Goal: Task Accomplishment & Management: Manage account settings

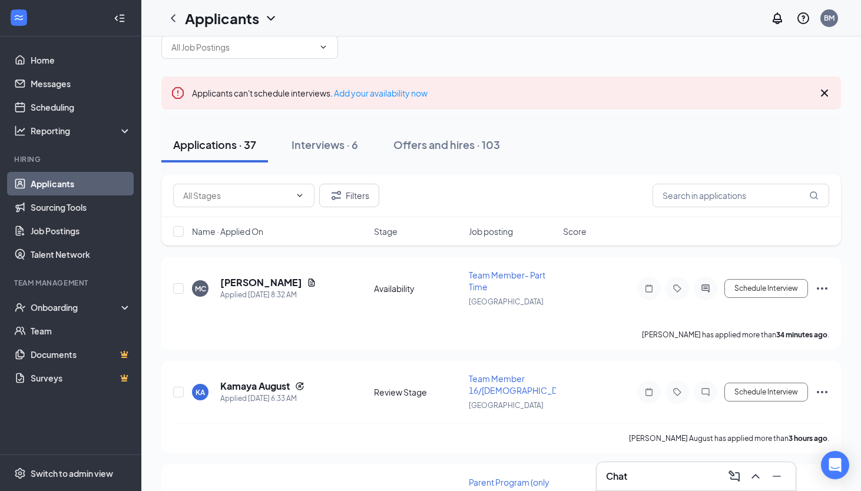
scroll to position [40, 0]
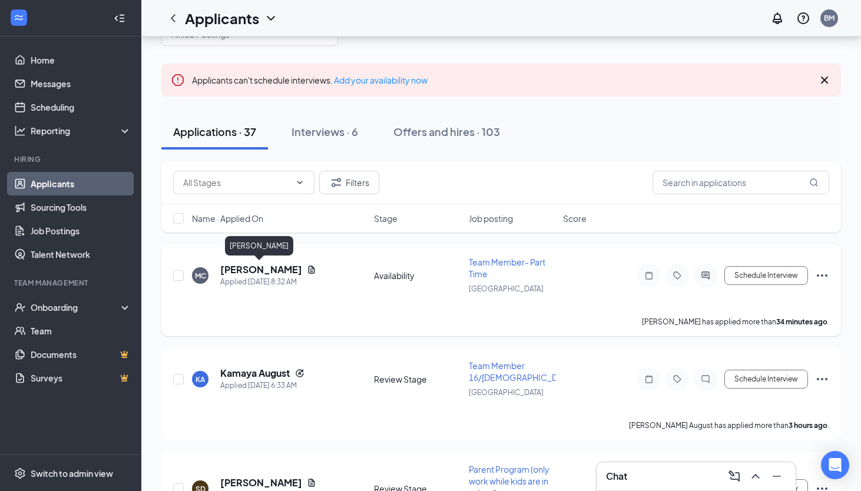
click at [248, 267] on h5 "[PERSON_NAME]" at bounding box center [261, 269] width 82 height 13
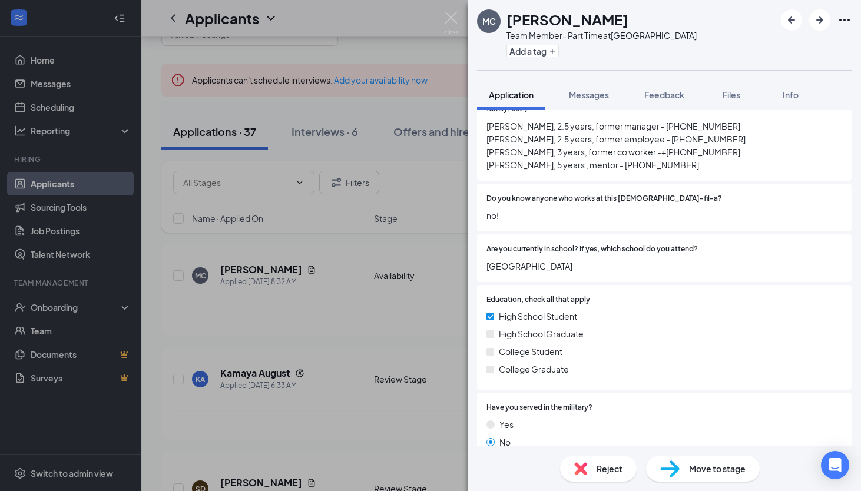
scroll to position [1148, 0]
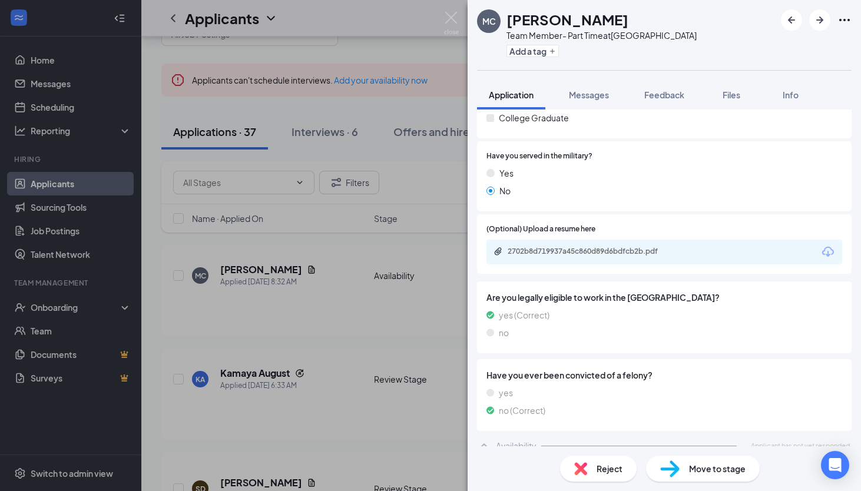
click at [394, 408] on div "MC [PERSON_NAME] Team Member- Part Time at [GEOGRAPHIC_DATA] Add a tag Applicat…" at bounding box center [430, 245] width 861 height 491
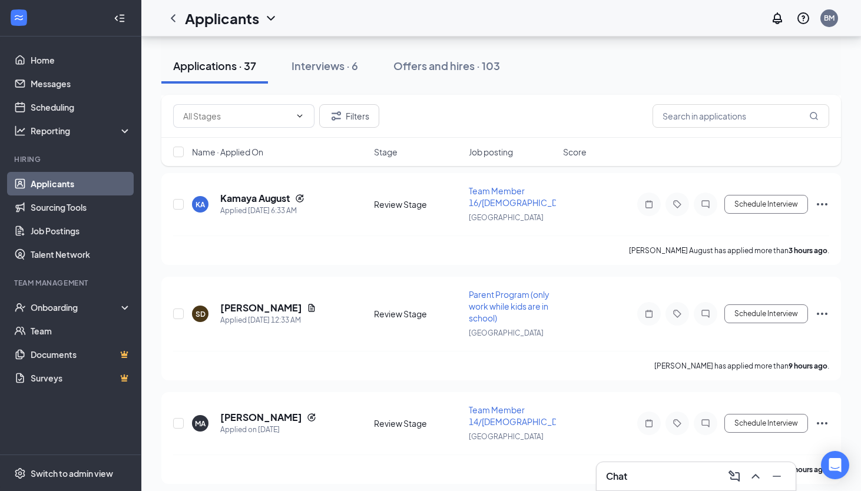
scroll to position [220, 0]
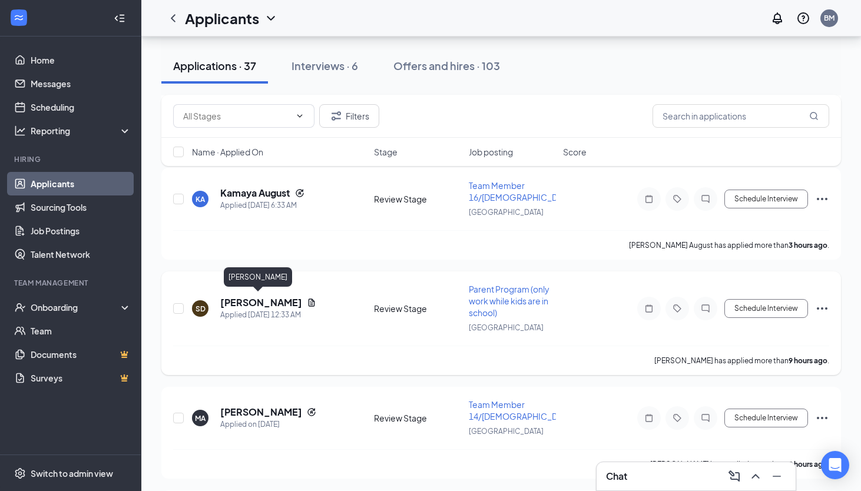
click at [247, 299] on h5 "[PERSON_NAME]" at bounding box center [261, 302] width 82 height 13
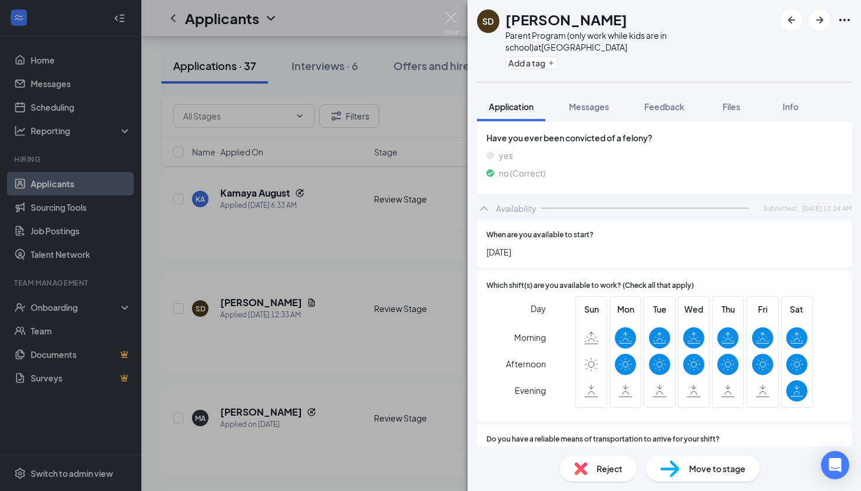
scroll to position [1440, 0]
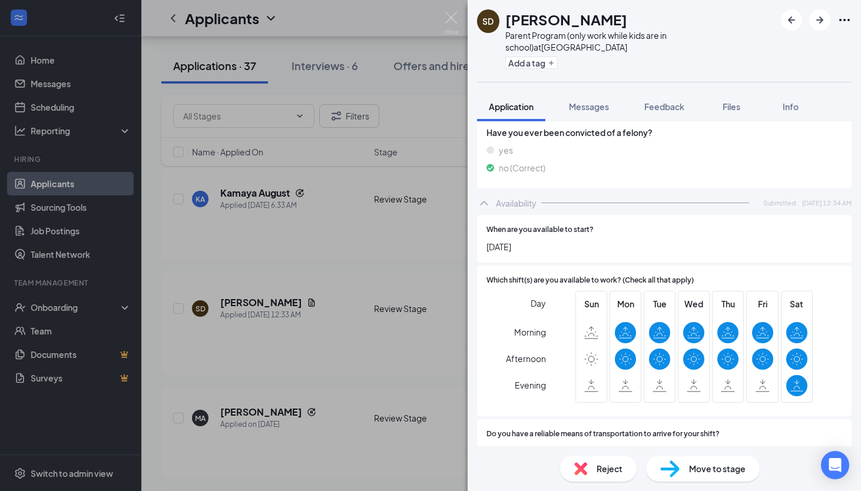
click at [368, 420] on div "SD [PERSON_NAME] Parent Program (only work while kids are in school) at [GEOGRA…" at bounding box center [430, 245] width 861 height 491
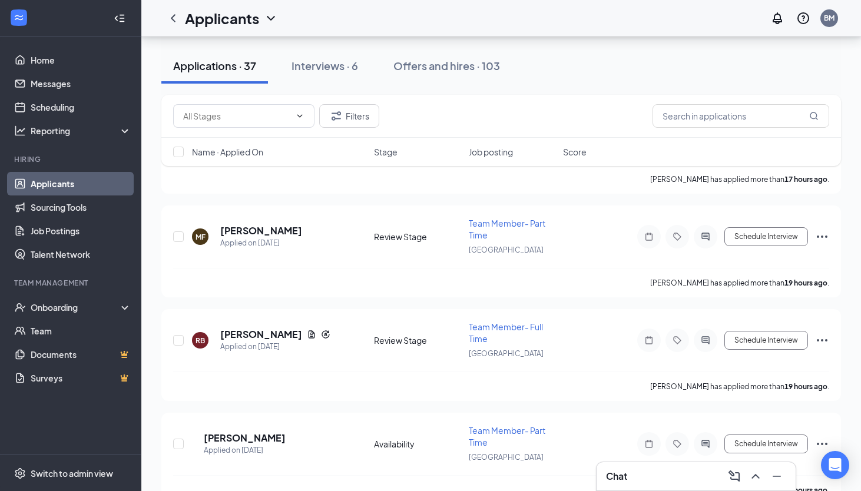
scroll to position [921, 0]
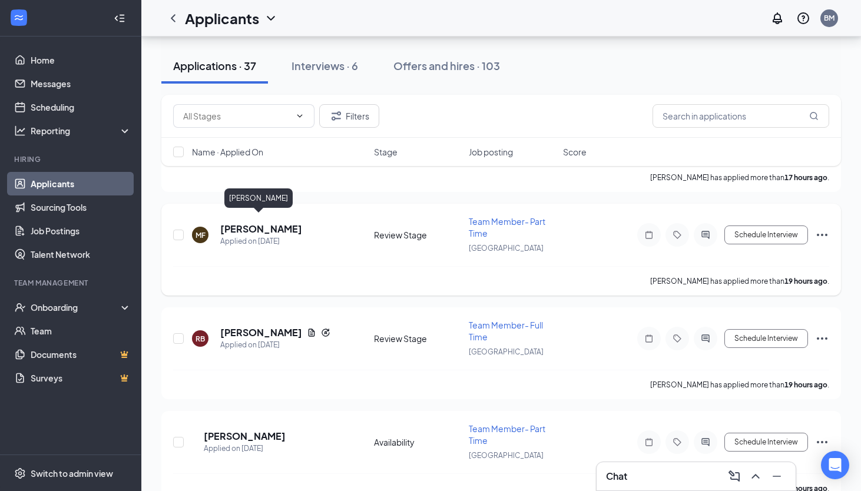
click at [267, 223] on h5 "[PERSON_NAME]" at bounding box center [261, 229] width 82 height 13
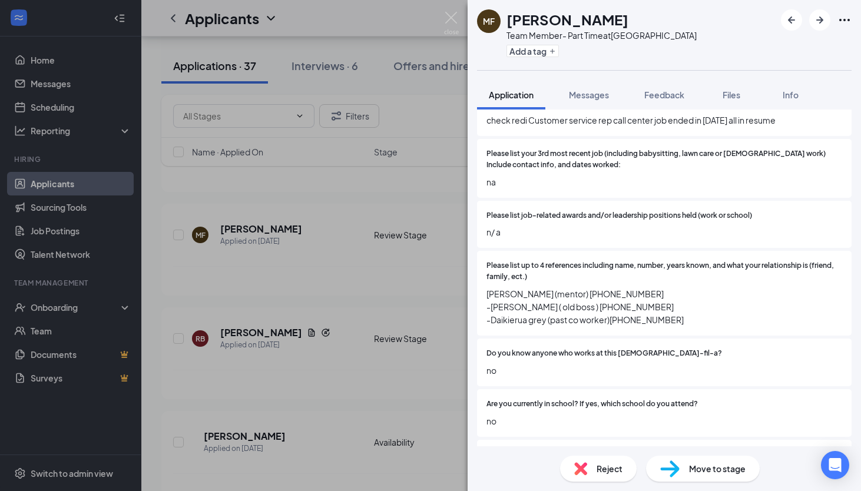
scroll to position [597, 0]
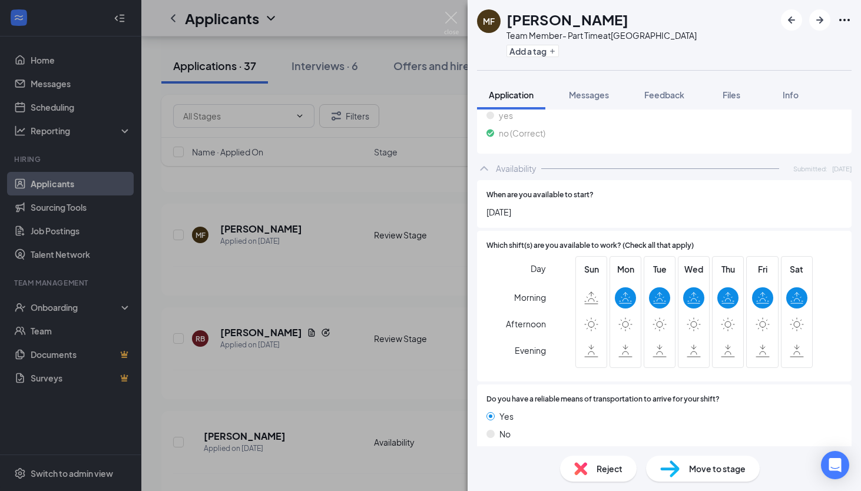
click at [617, 469] on span "Reject" at bounding box center [609, 468] width 26 height 13
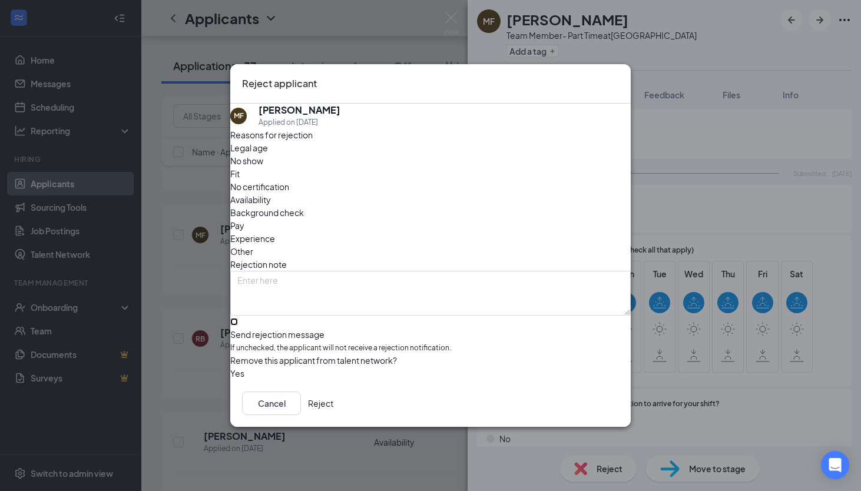
click at [238, 318] on input "Send rejection message If unchecked, the applicant will not receive a rejection…" at bounding box center [234, 322] width 8 height 8
checkbox input "true"
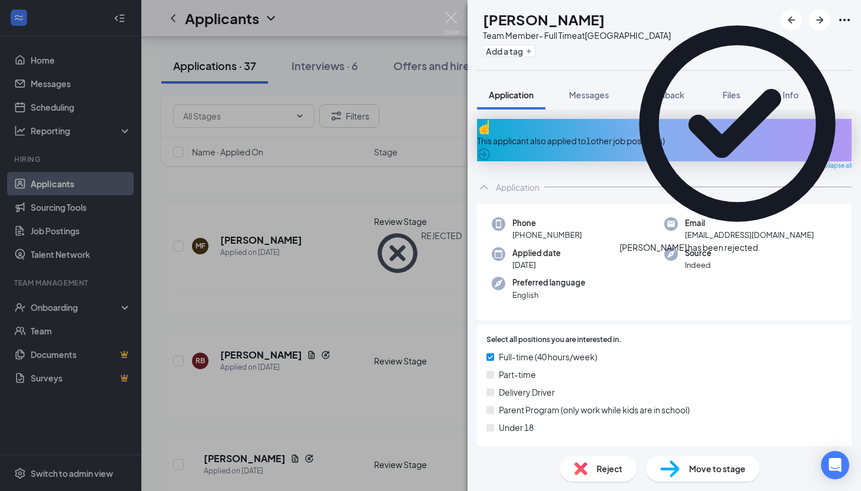
click at [313, 390] on div "[PERSON_NAME] Team Member- Full Time at [GEOGRAPHIC_DATA] Add a tag Application…" at bounding box center [430, 245] width 861 height 491
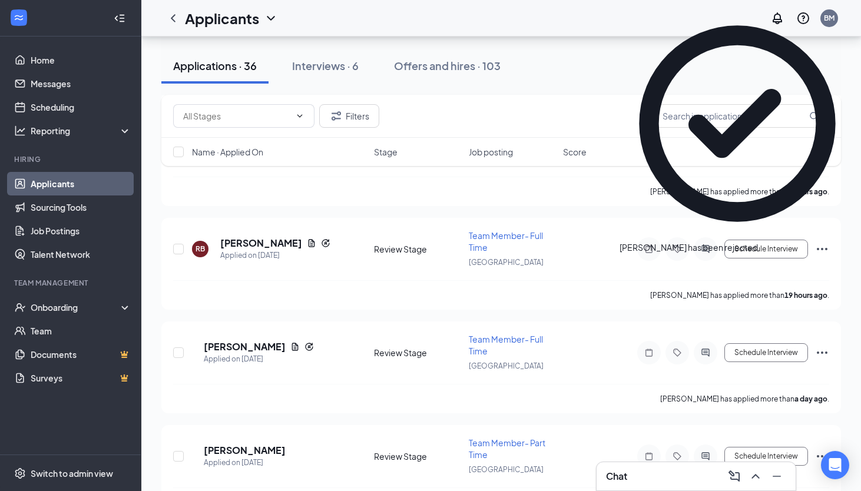
scroll to position [1073, 0]
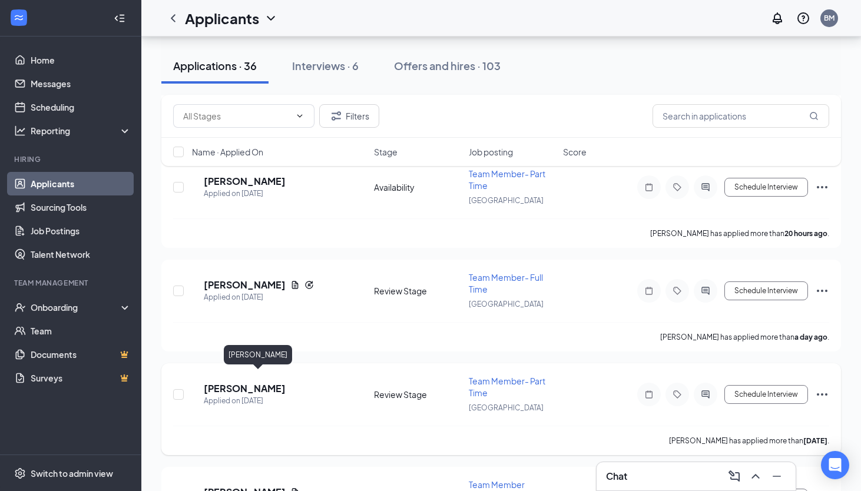
click at [261, 382] on h5 "[PERSON_NAME]" at bounding box center [245, 388] width 82 height 13
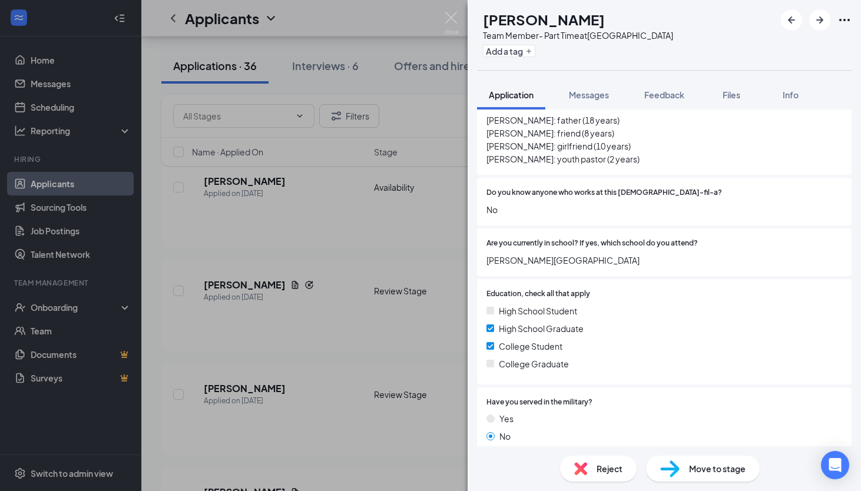
scroll to position [552, 0]
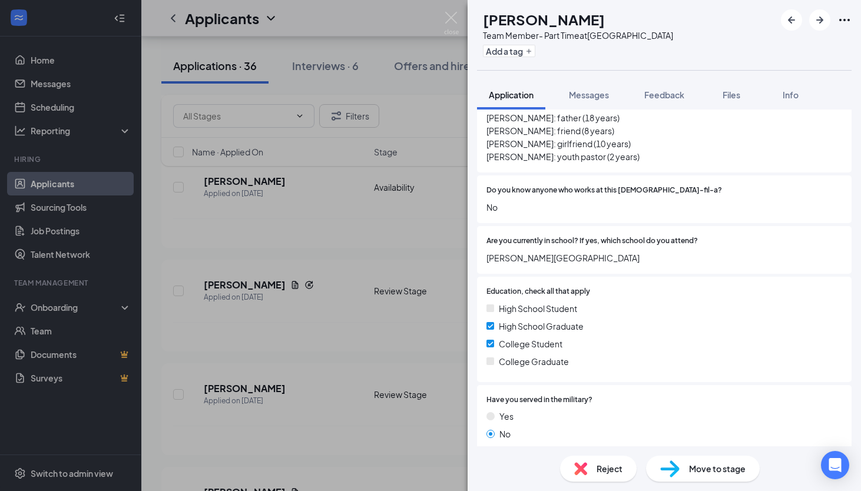
click at [417, 374] on div "[PERSON_NAME] Team Member- Part Time at [GEOGRAPHIC_DATA] Add a tag Application…" at bounding box center [430, 245] width 861 height 491
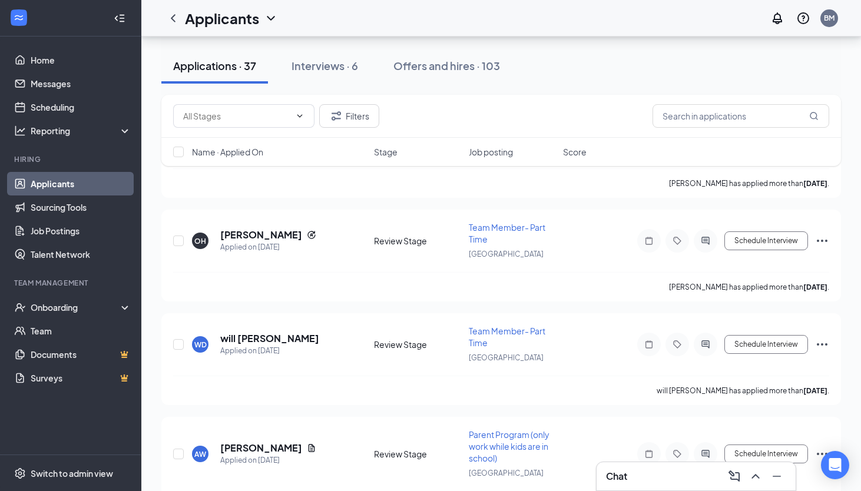
scroll to position [1985, 0]
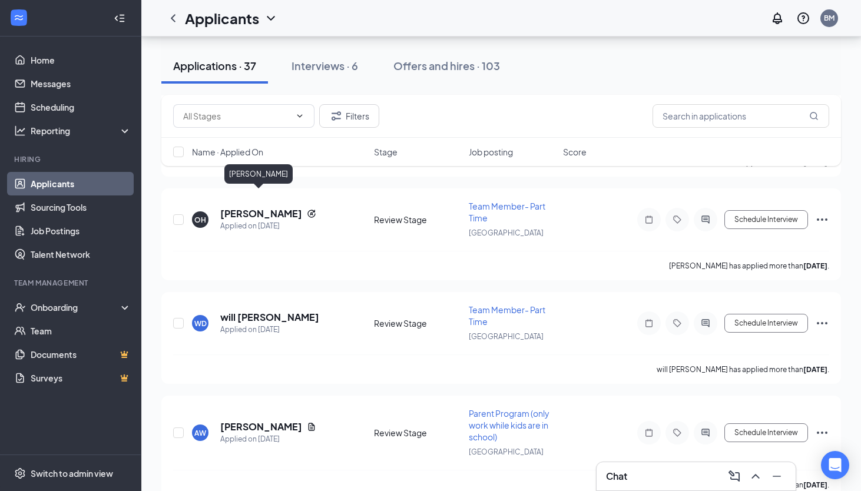
click at [253, 185] on div "[PERSON_NAME]" at bounding box center [258, 176] width 68 height 24
click at [253, 207] on h5 "[PERSON_NAME]" at bounding box center [261, 213] width 82 height 13
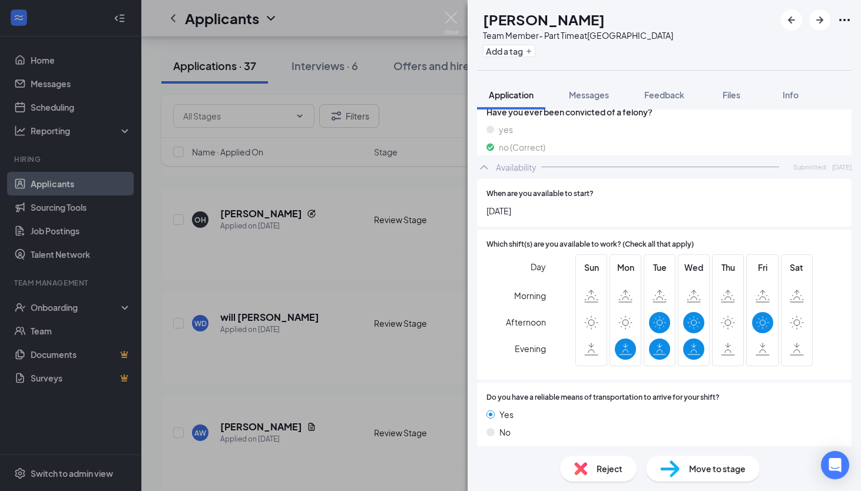
scroll to position [1279, 0]
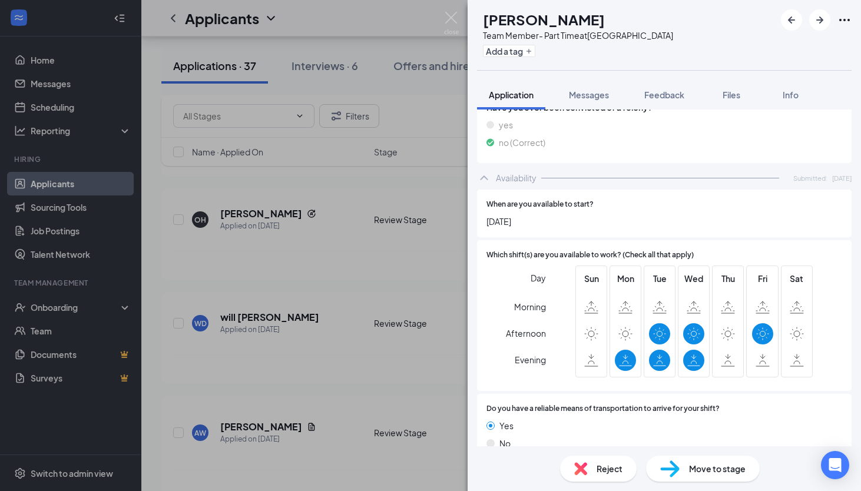
click at [295, 375] on div "OH [PERSON_NAME] Team Member- Part Time at [GEOGRAPHIC_DATA] Add a tag Applicat…" at bounding box center [430, 245] width 861 height 491
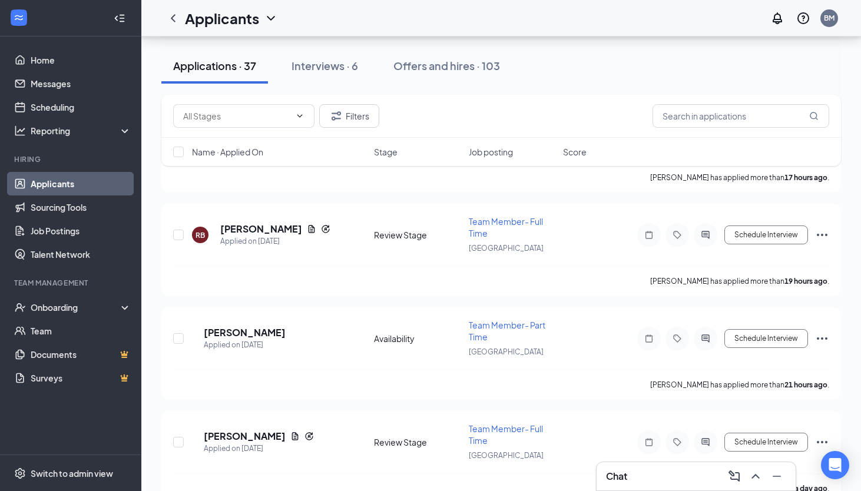
scroll to position [844, 0]
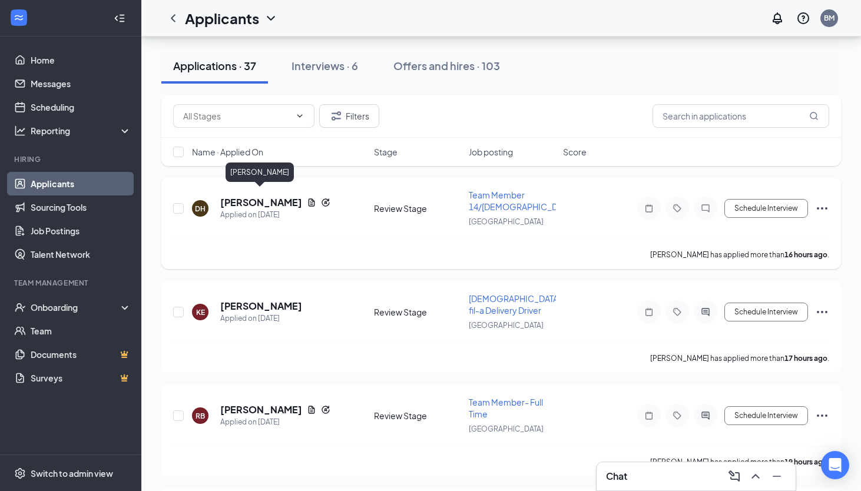
click at [281, 199] on h5 "[PERSON_NAME]" at bounding box center [261, 202] width 82 height 13
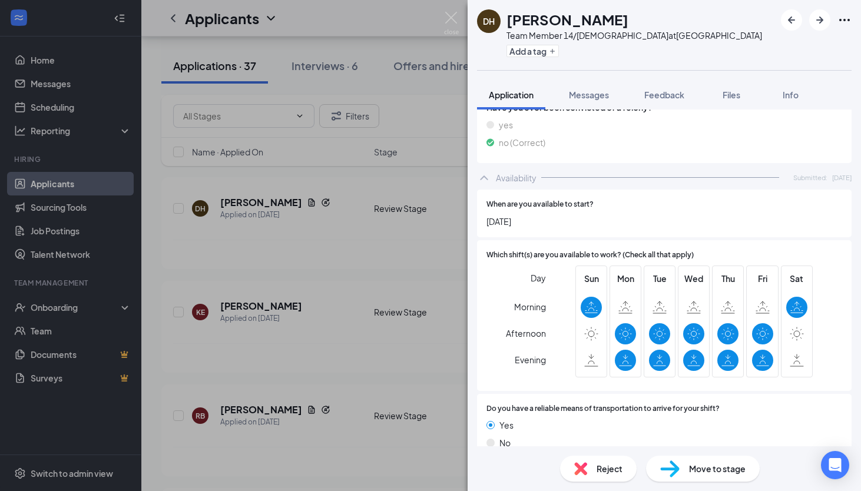
click at [593, 460] on div "Reject" at bounding box center [598, 469] width 77 height 26
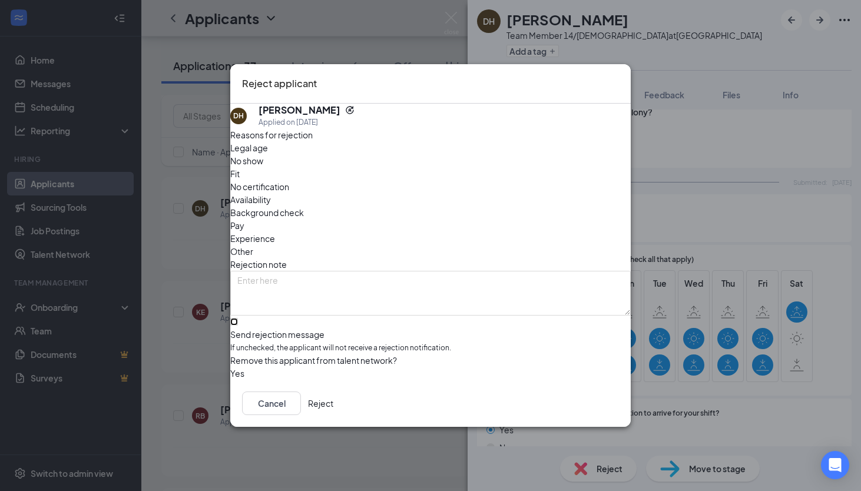
click at [238, 318] on input "Send rejection message If unchecked, the applicant will not receive a rejection…" at bounding box center [234, 322] width 8 height 8
checkbox input "true"
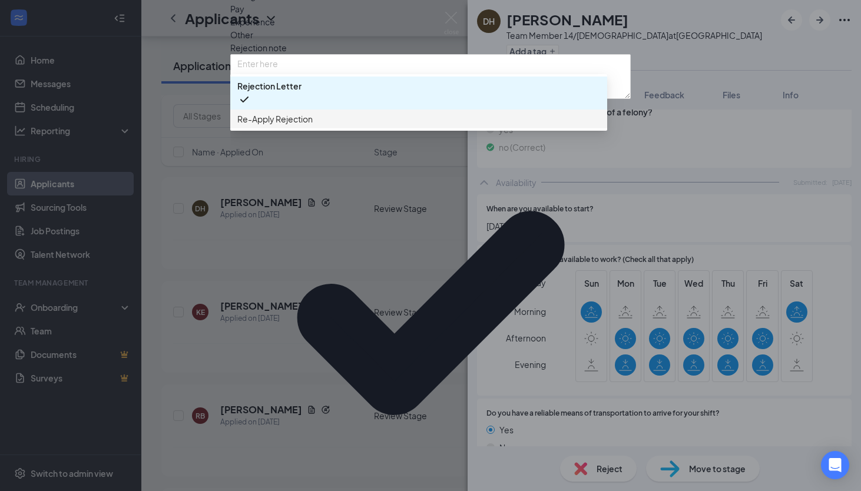
click at [321, 128] on div "Re-Apply Rejection" at bounding box center [418, 119] width 377 height 19
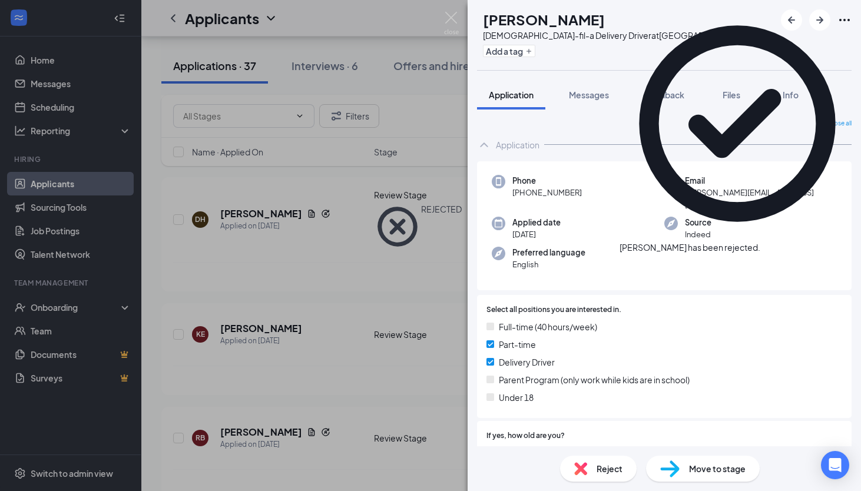
click at [760, 241] on icon "Cross" at bounding box center [760, 241] width 0 height 0
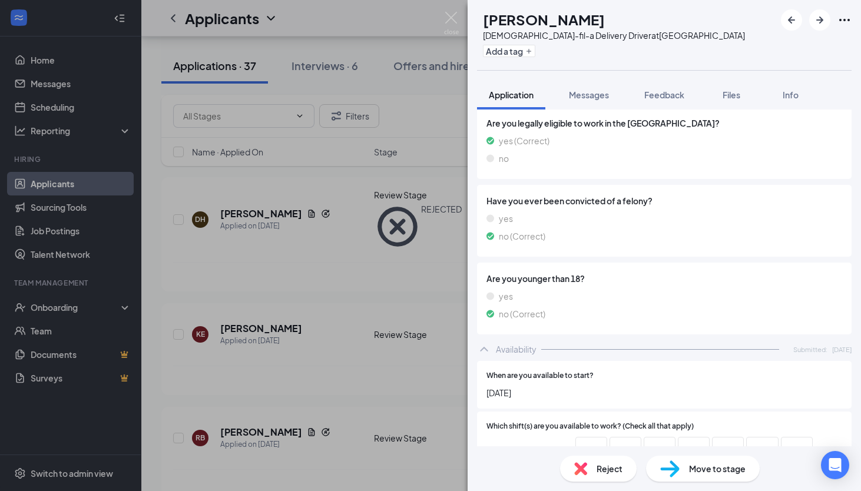
scroll to position [1150, 0]
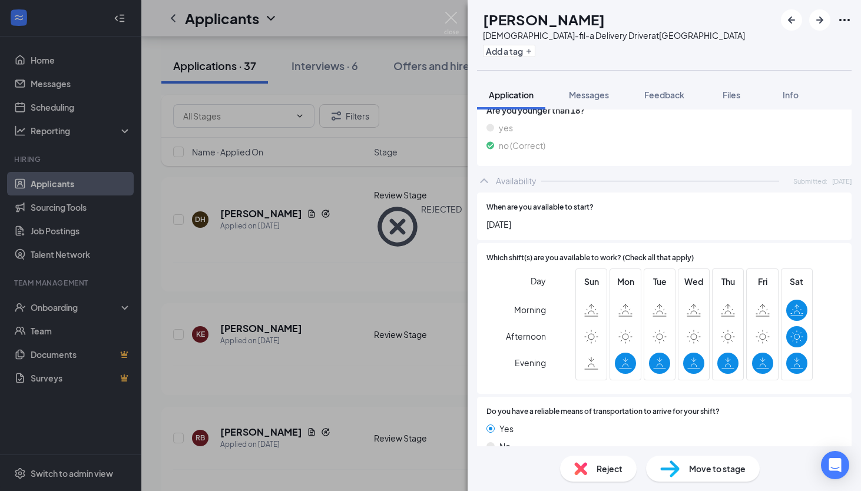
click at [595, 466] on div "Reject" at bounding box center [598, 469] width 77 height 26
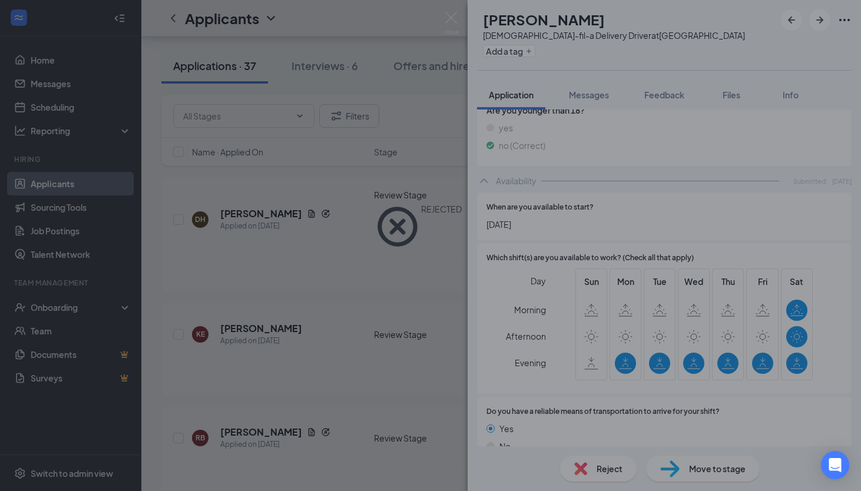
scroll to position [1145, 0]
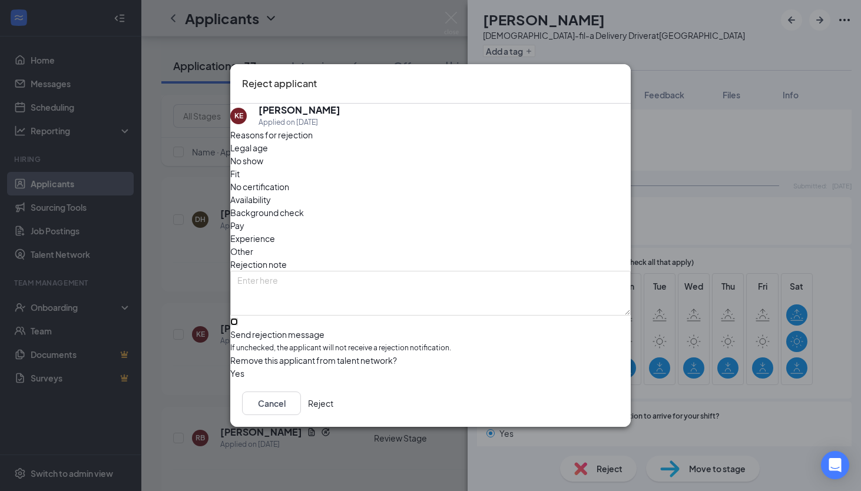
click at [238, 318] on input "Send rejection message If unchecked, the applicant will not receive a rejection…" at bounding box center [234, 322] width 8 height 8
checkbox input "true"
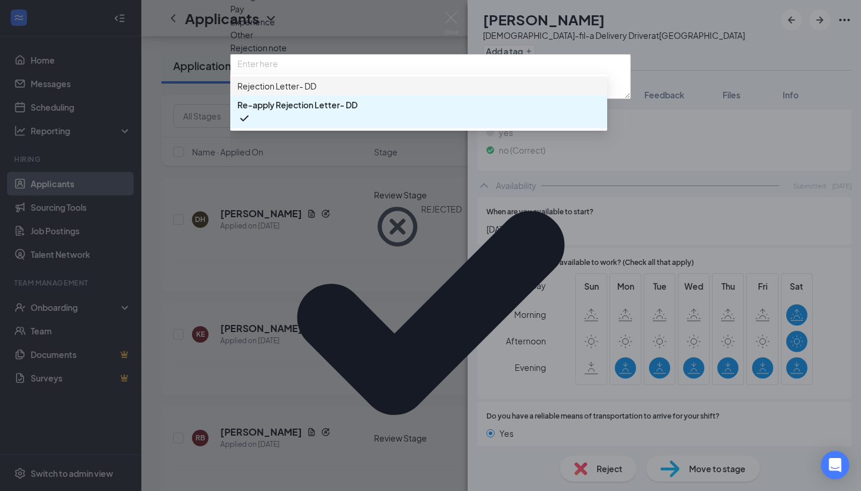
click at [346, 92] on span "Rejection Letter- DD" at bounding box center [418, 85] width 363 height 13
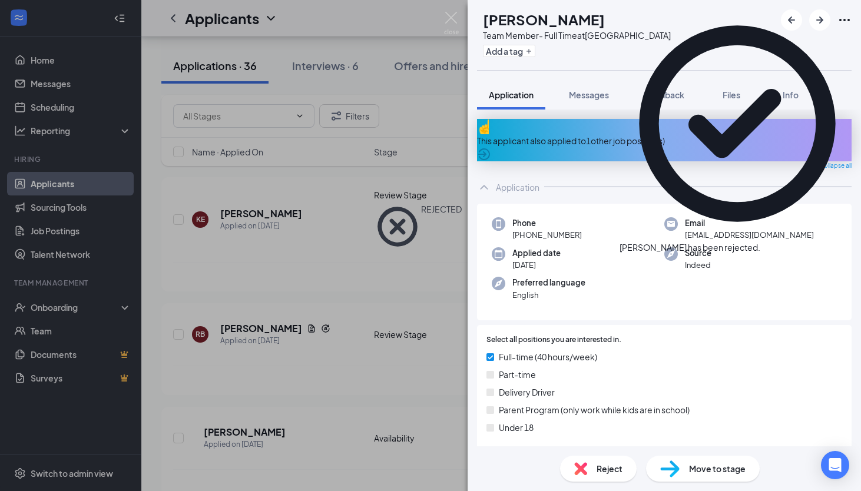
click at [365, 237] on div "[PERSON_NAME] Team Member- Full Time at [GEOGRAPHIC_DATA] Add a tag Application…" at bounding box center [430, 245] width 861 height 491
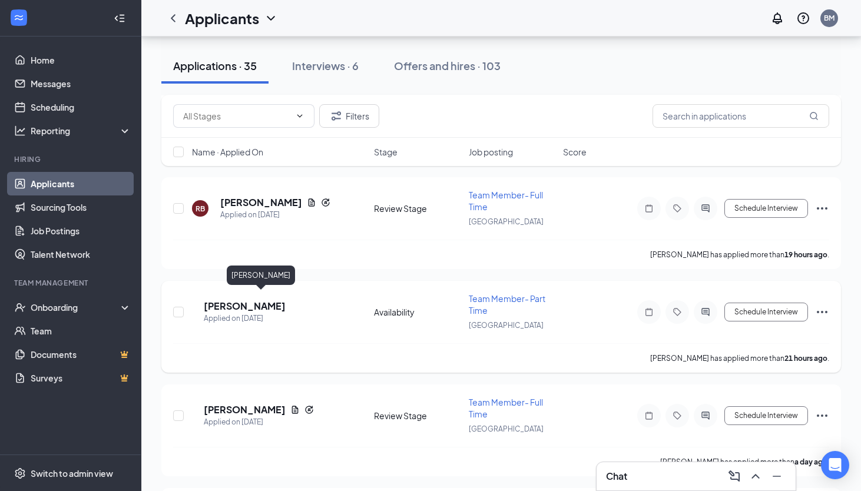
click at [273, 301] on h5 "[PERSON_NAME]" at bounding box center [245, 306] width 82 height 13
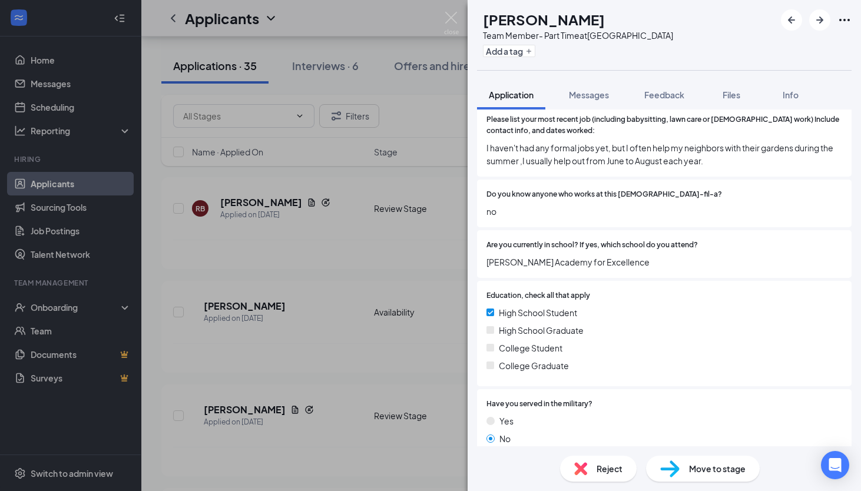
scroll to position [552, 0]
click at [593, 467] on div "Reject" at bounding box center [598, 469] width 77 height 26
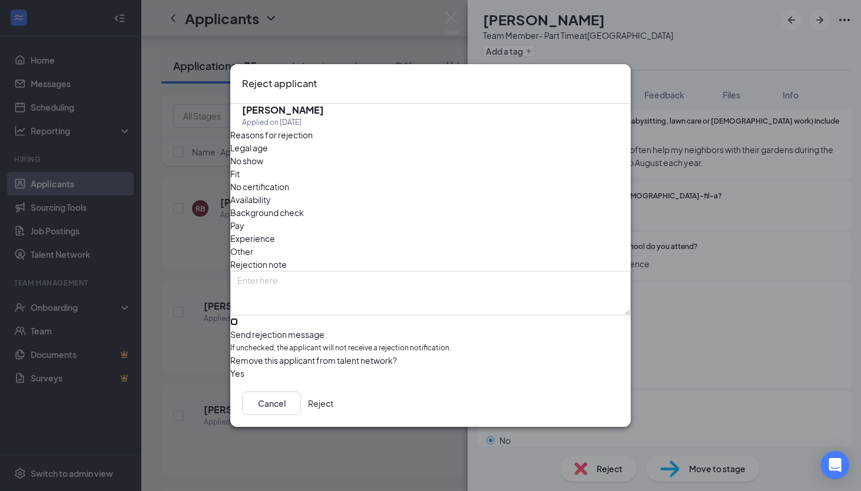
click at [238, 318] on input "Send rejection message If unchecked, the applicant will not receive a rejection…" at bounding box center [234, 322] width 8 height 8
checkbox input "true"
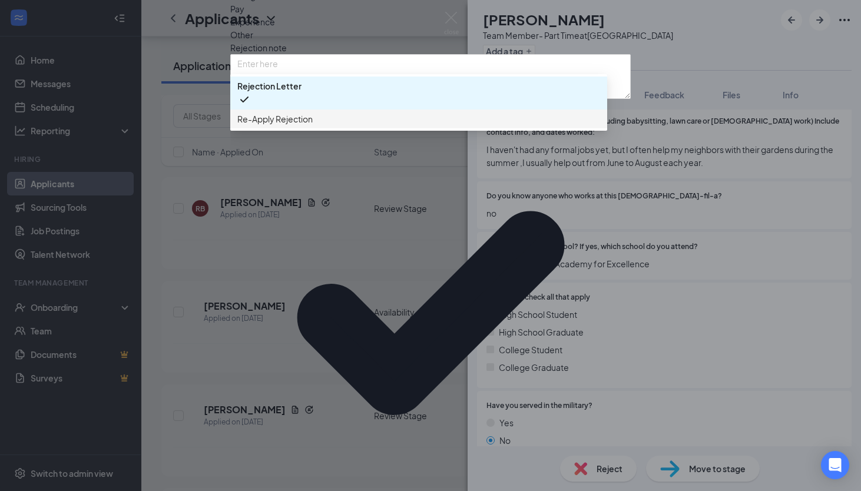
click at [313, 125] on span "Re-Apply Rejection" at bounding box center [274, 118] width 75 height 13
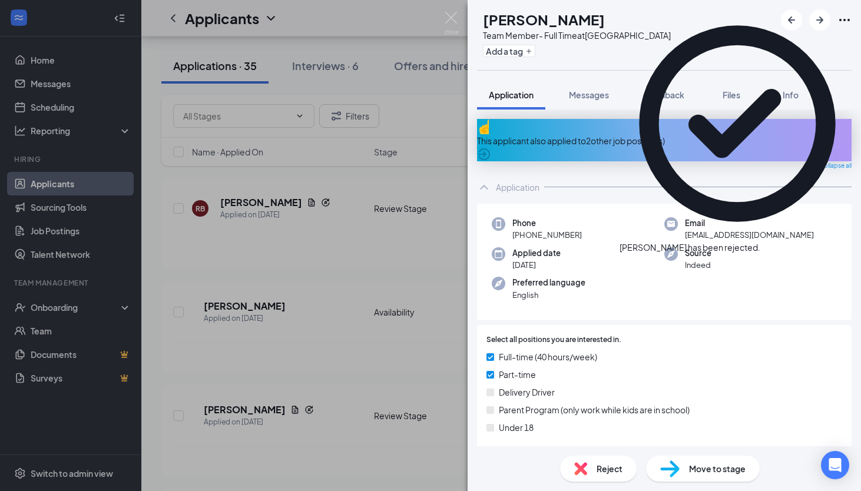
click at [394, 178] on div "AD [PERSON_NAME] Team Member- Full Time at [GEOGRAPHIC_DATA] Add a tag Applicat…" at bounding box center [430, 245] width 861 height 491
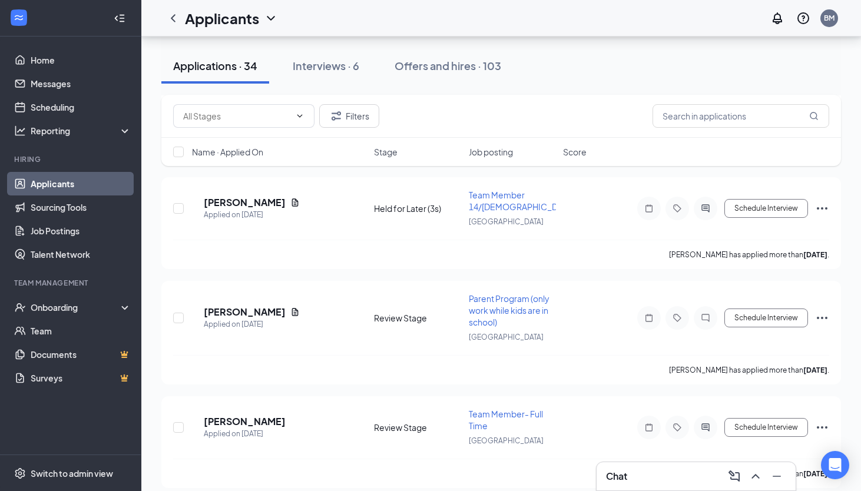
scroll to position [1158, 0]
